Goal: Find specific page/section: Find specific page/section

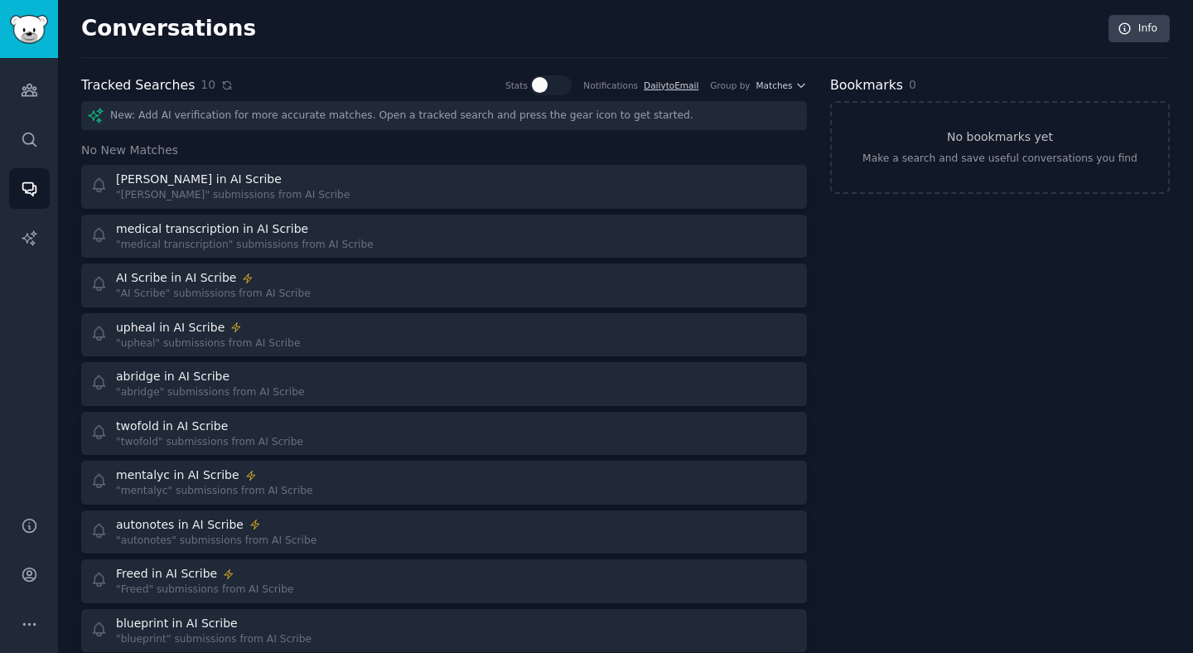
click at [224, 88] on icon at bounding box center [227, 84] width 7 height 7
click at [222, 91] on div "10" at bounding box center [216, 84] width 32 height 17
click at [221, 80] on icon at bounding box center [227, 86] width 12 height 12
click at [221, 90] on circle at bounding box center [226, 85] width 13 height 13
